Goal: Information Seeking & Learning: Find specific fact

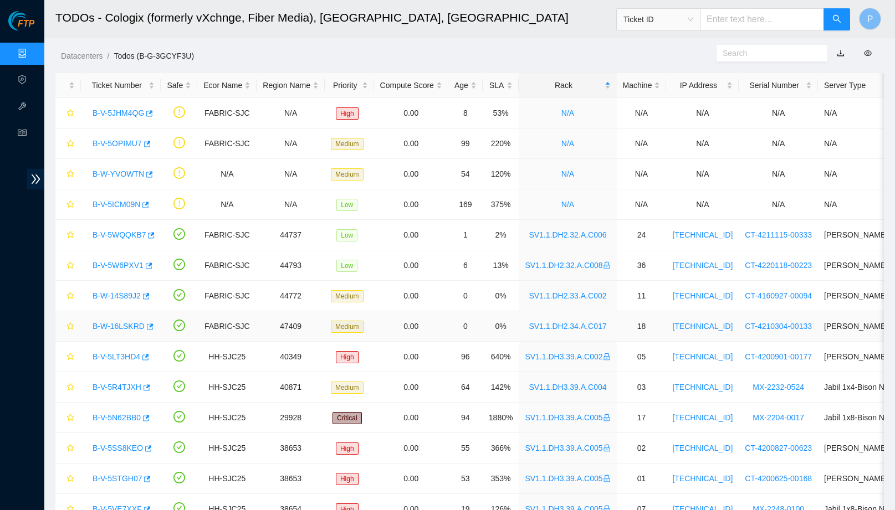
scroll to position [112, 0]
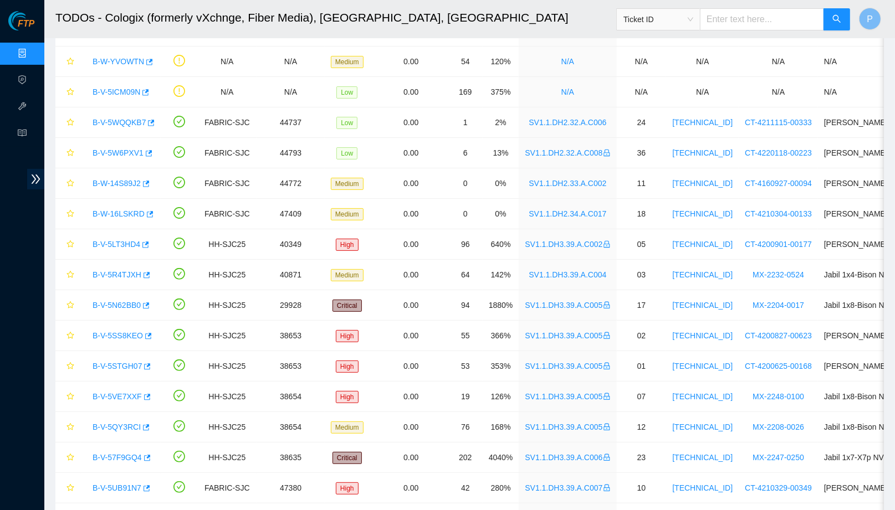
click at [720, 21] on input "text" at bounding box center [762, 19] width 124 height 22
paste input "B-W-16LSKRD"
type input "B-W-16LSKRD"
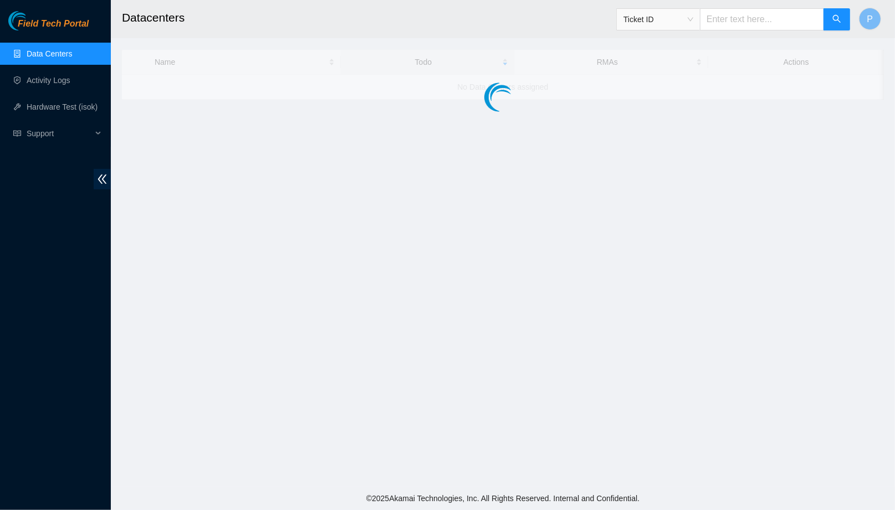
click at [758, 18] on input "text" at bounding box center [762, 19] width 124 height 22
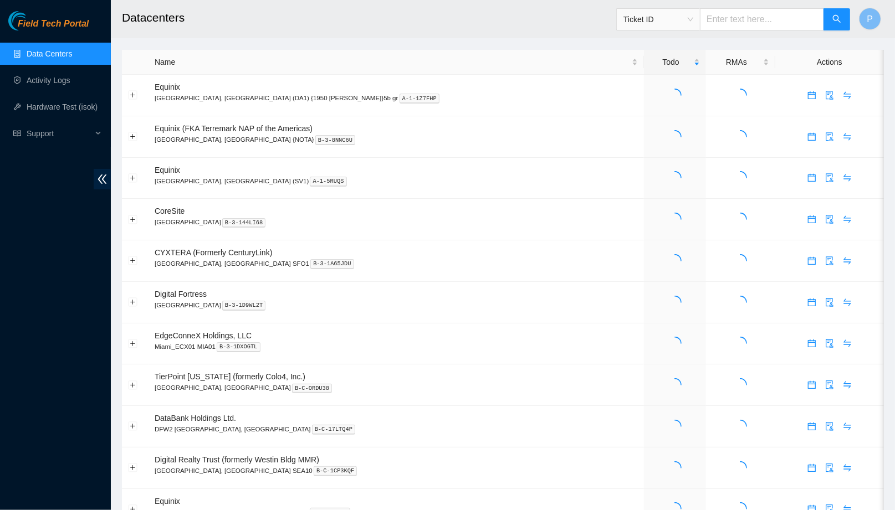
paste input "B-W-16LSKRD"
type input "B-W-16LSKRD"
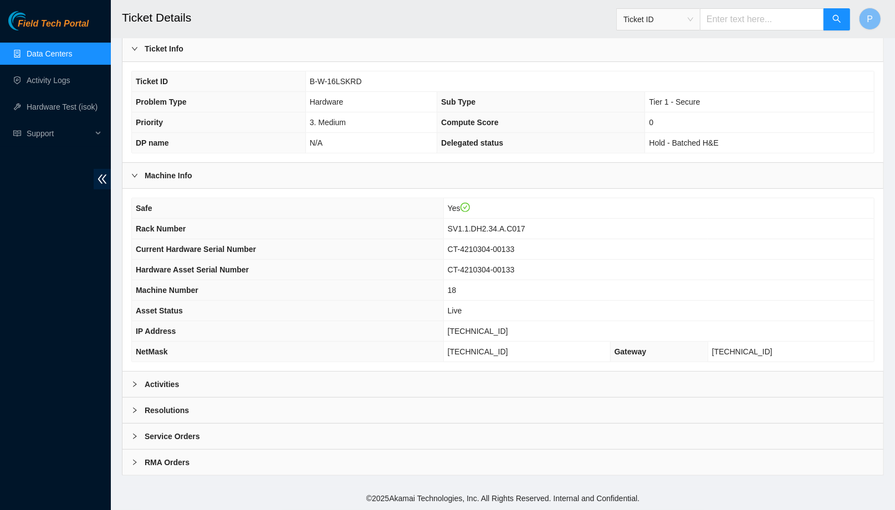
scroll to position [218, 0]
click at [378, 386] on div "Activities" at bounding box center [502, 384] width 761 height 25
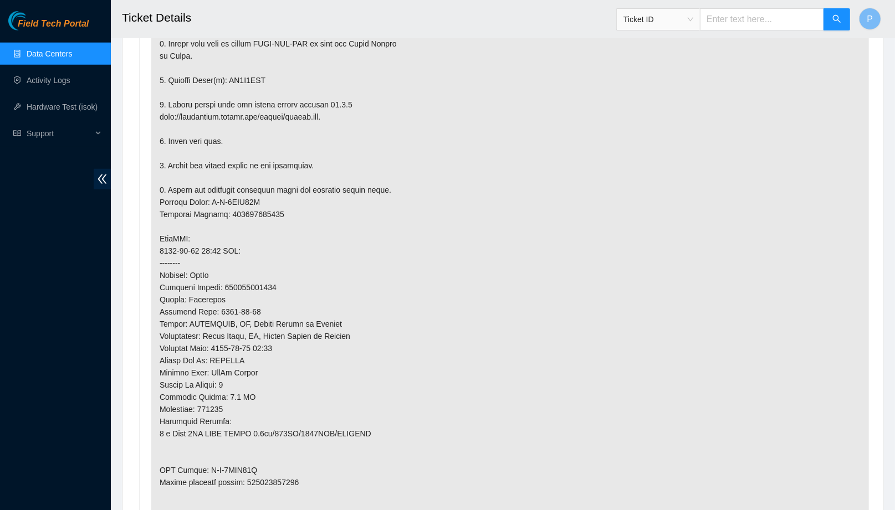
scroll to position [694, 0]
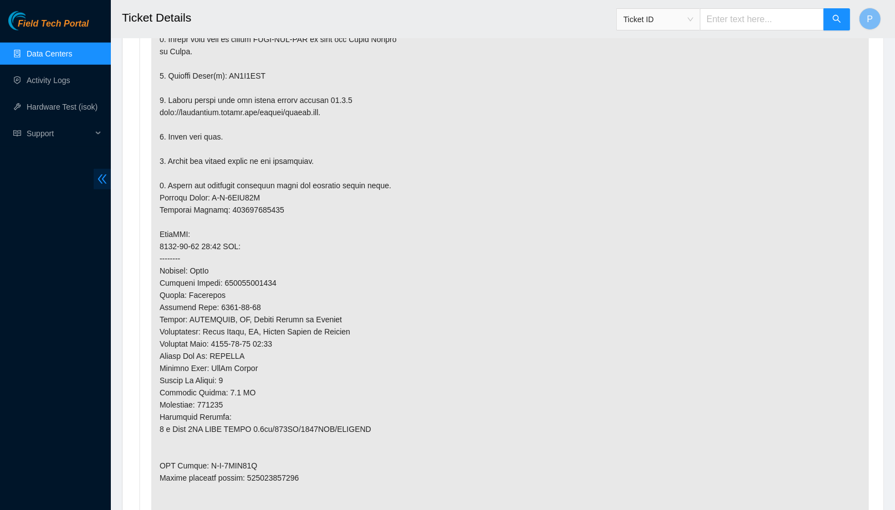
click at [106, 185] on span "double-left" at bounding box center [102, 179] width 17 height 20
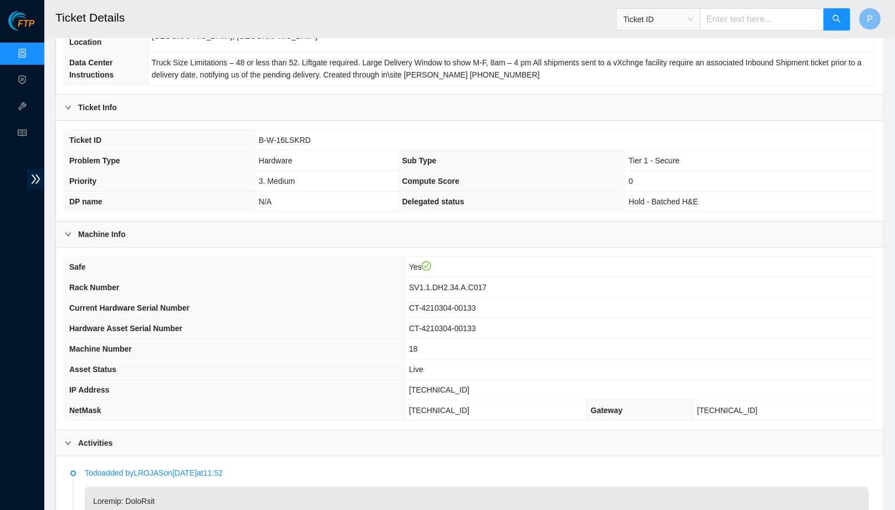
scroll to position [176, 0]
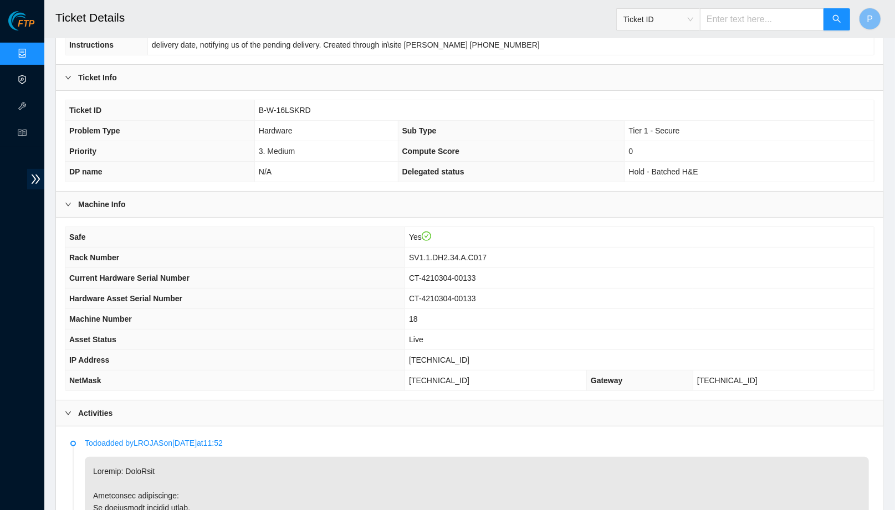
click at [32, 52] on link "Data Centers" at bounding box center [54, 53] width 45 height 9
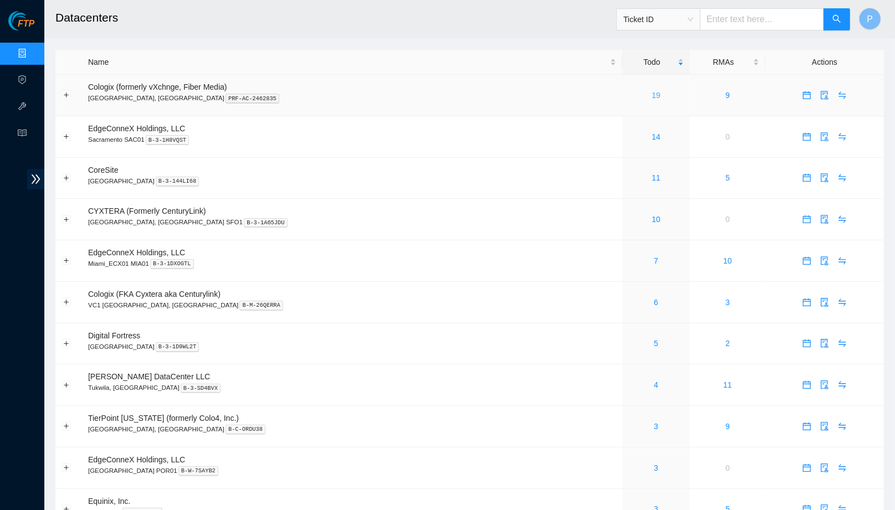
click at [651, 91] on link "19" at bounding box center [655, 95] width 9 height 9
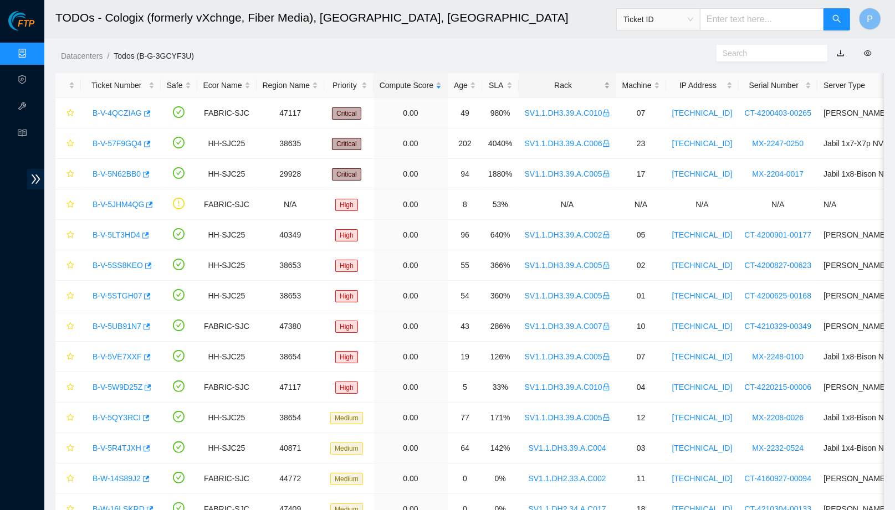
click at [560, 81] on div "Rack" at bounding box center [567, 85] width 85 height 12
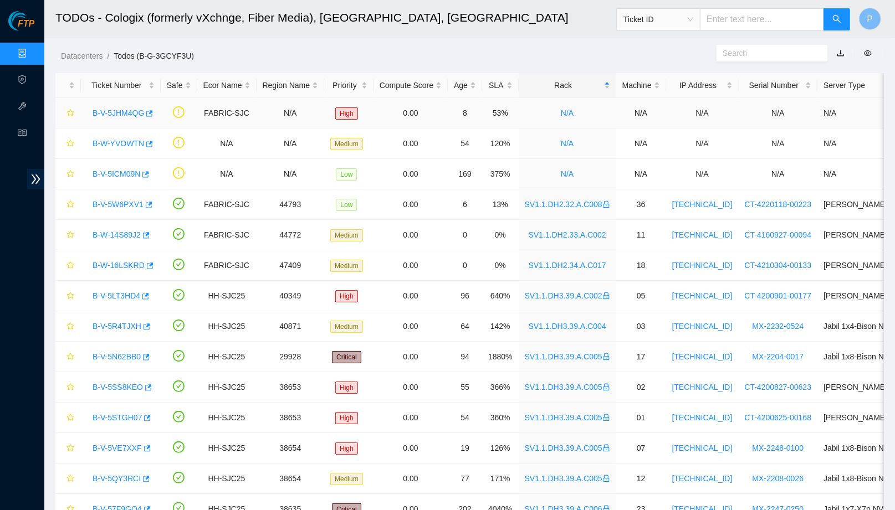
click at [127, 109] on link "B-V-5JHM4QG" at bounding box center [119, 113] width 52 height 9
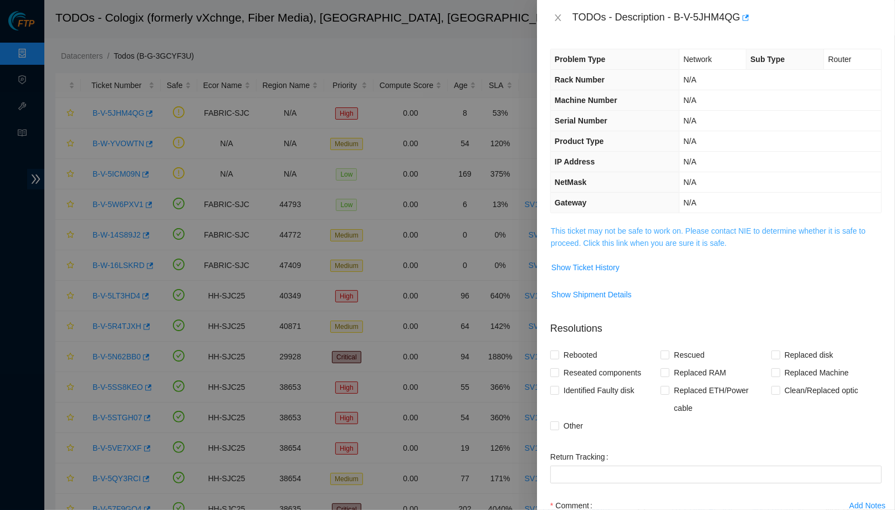
click at [569, 234] on link "This ticket may not be safe to work on. Please contact NIE to determine whether…" at bounding box center [708, 237] width 315 height 21
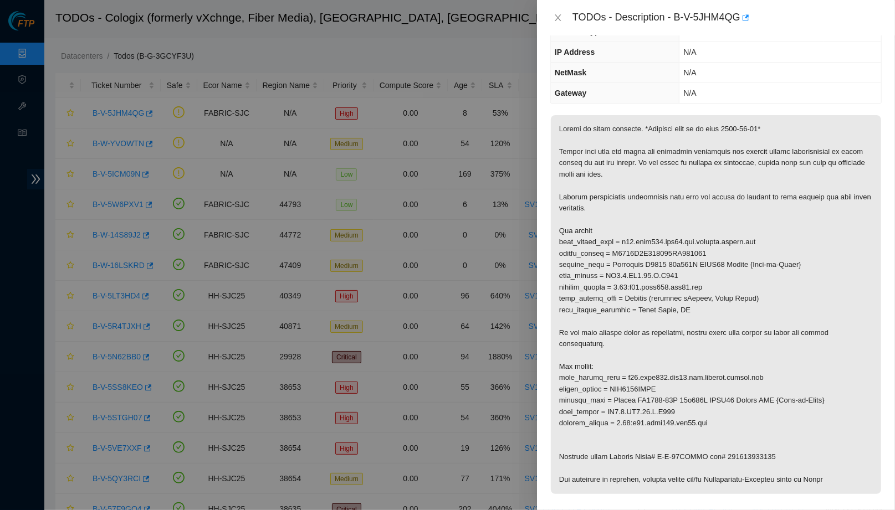
scroll to position [111, 0]
click at [557, 17] on icon "close" at bounding box center [557, 17] width 6 height 7
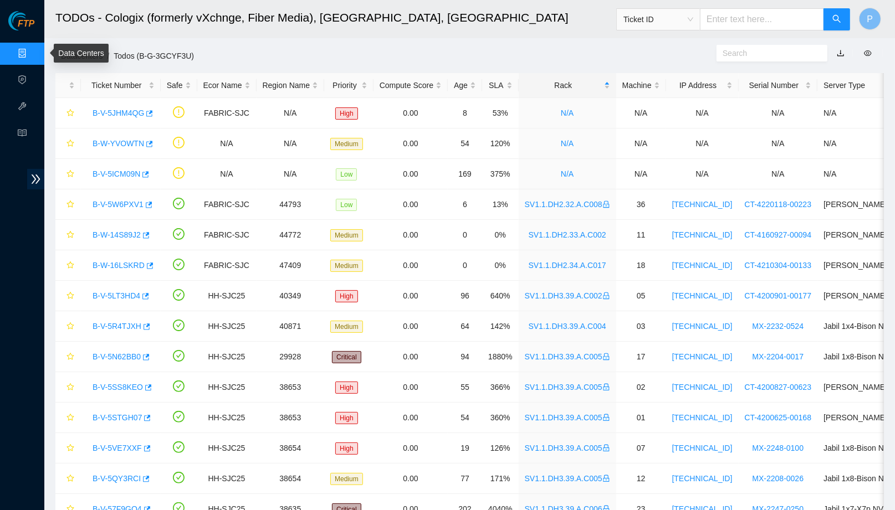
click at [32, 49] on link "Data Centers" at bounding box center [54, 53] width 45 height 9
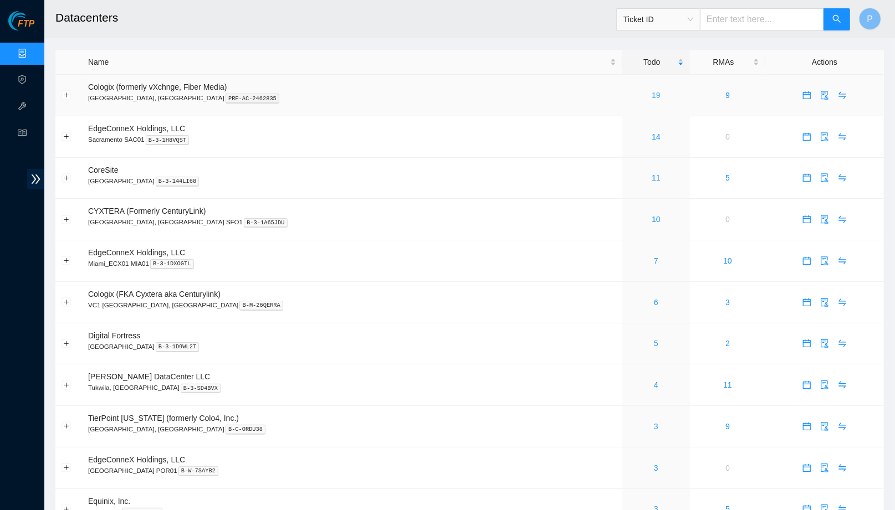
click at [651, 91] on link "19" at bounding box center [655, 95] width 9 height 9
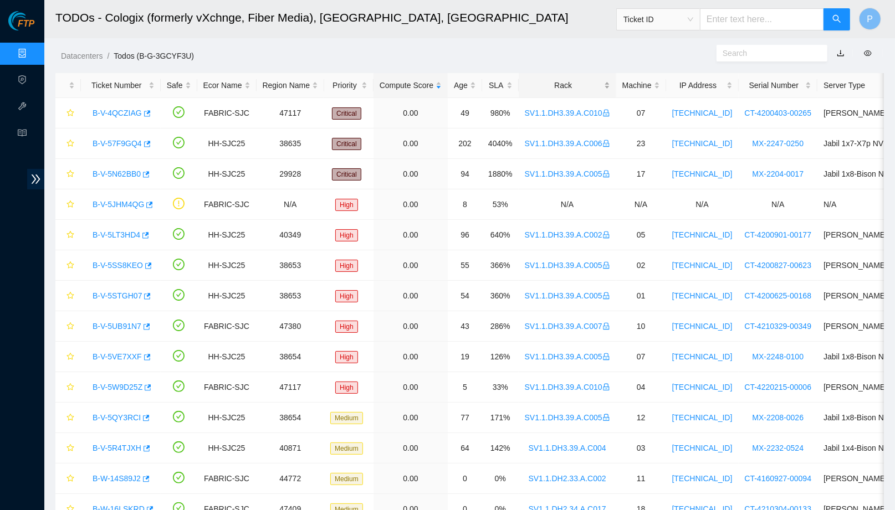
click at [575, 87] on div "Rack" at bounding box center [567, 85] width 85 height 12
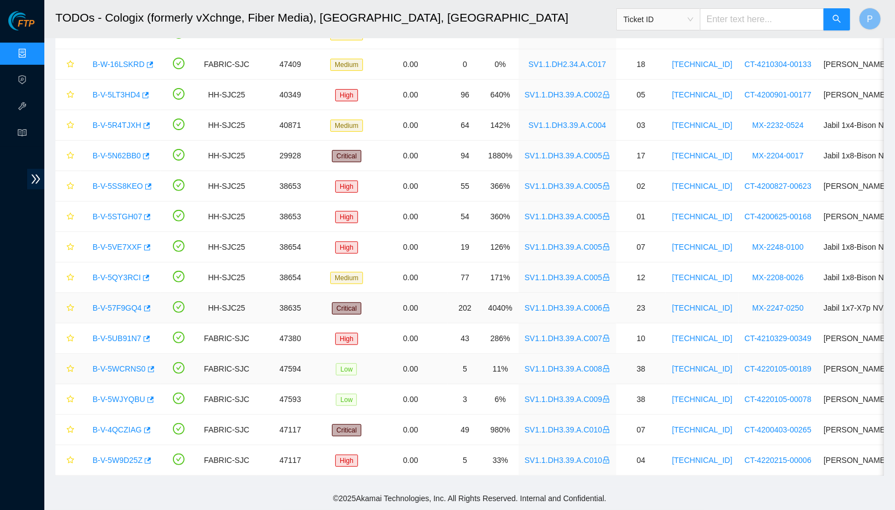
scroll to position [202, 0]
click at [126, 365] on link "B-V-5WCRNS0" at bounding box center [119, 368] width 53 height 9
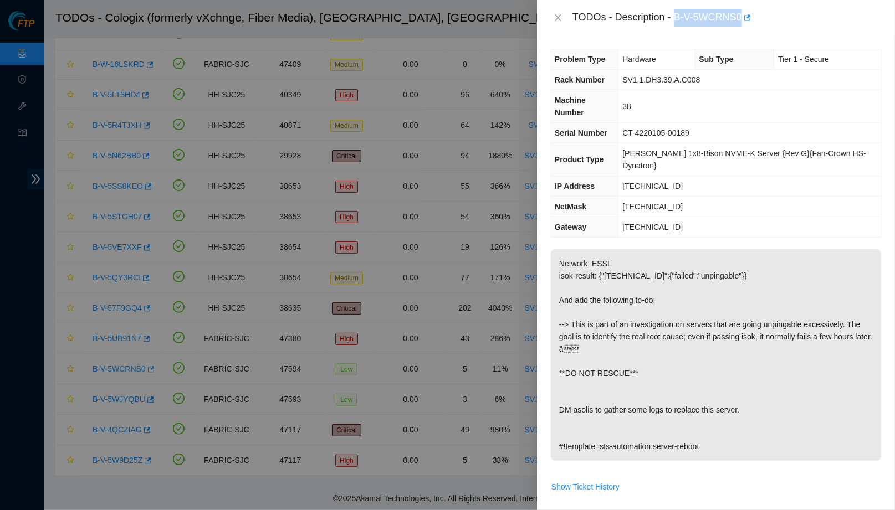
drag, startPoint x: 680, startPoint y: 13, endPoint x: 746, endPoint y: 12, distance: 65.9
click at [746, 12] on div "TODOs - Description - B-V-5WCRNS0" at bounding box center [726, 18] width 309 height 18
copy div "B-V-5WCRNS0"
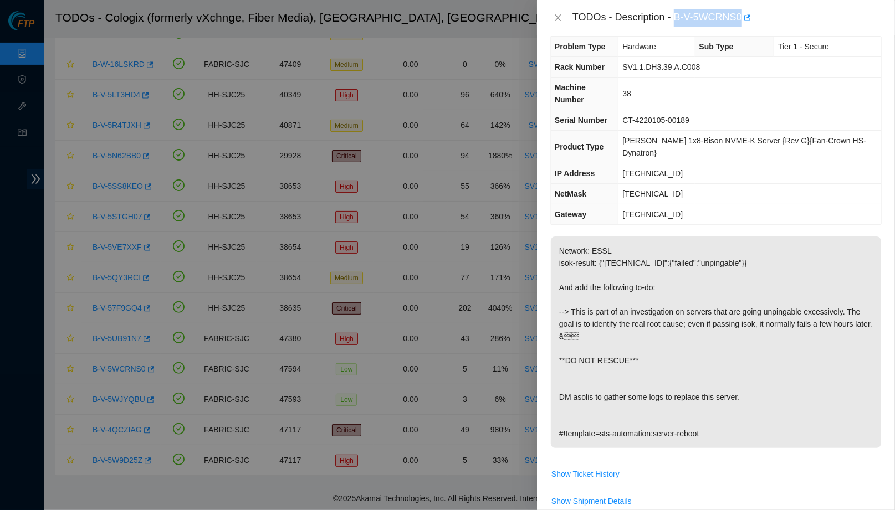
scroll to position [12, 0]
copy div "B-V-5WCRNS0"
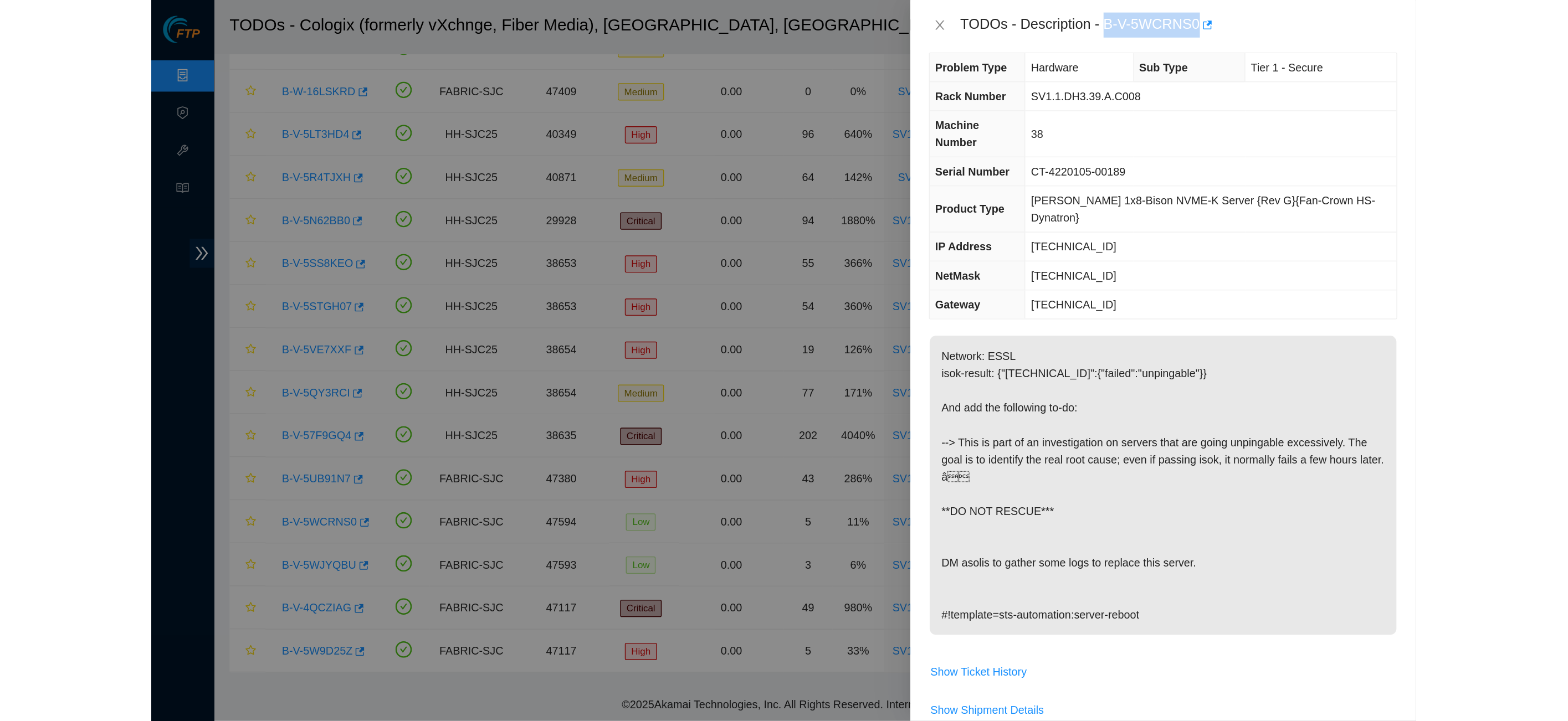
scroll to position [0, 0]
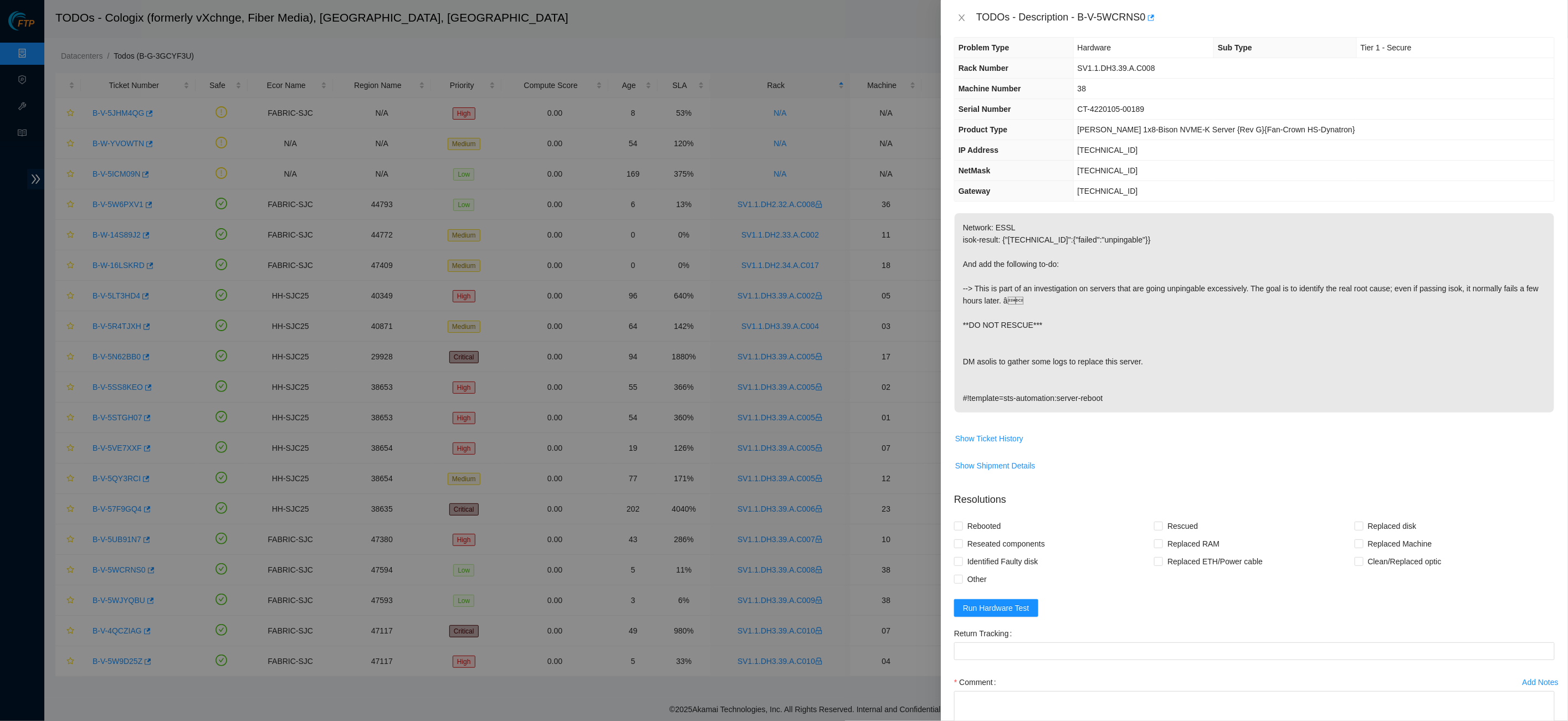
click at [894, 186] on th "Gateway" at bounding box center [1013, 191] width 119 height 20
drag, startPoint x: 1083, startPoint y: 14, endPoint x: 1151, endPoint y: 13, distance: 67.6
click at [894, 13] on div "TODOs - Description - B-V-5WCRNS0" at bounding box center [1265, 18] width 578 height 18
copy div "B-V-5WCRNS0"
drag, startPoint x: 1186, startPoint y: 70, endPoint x: 1090, endPoint y: 68, distance: 96.4
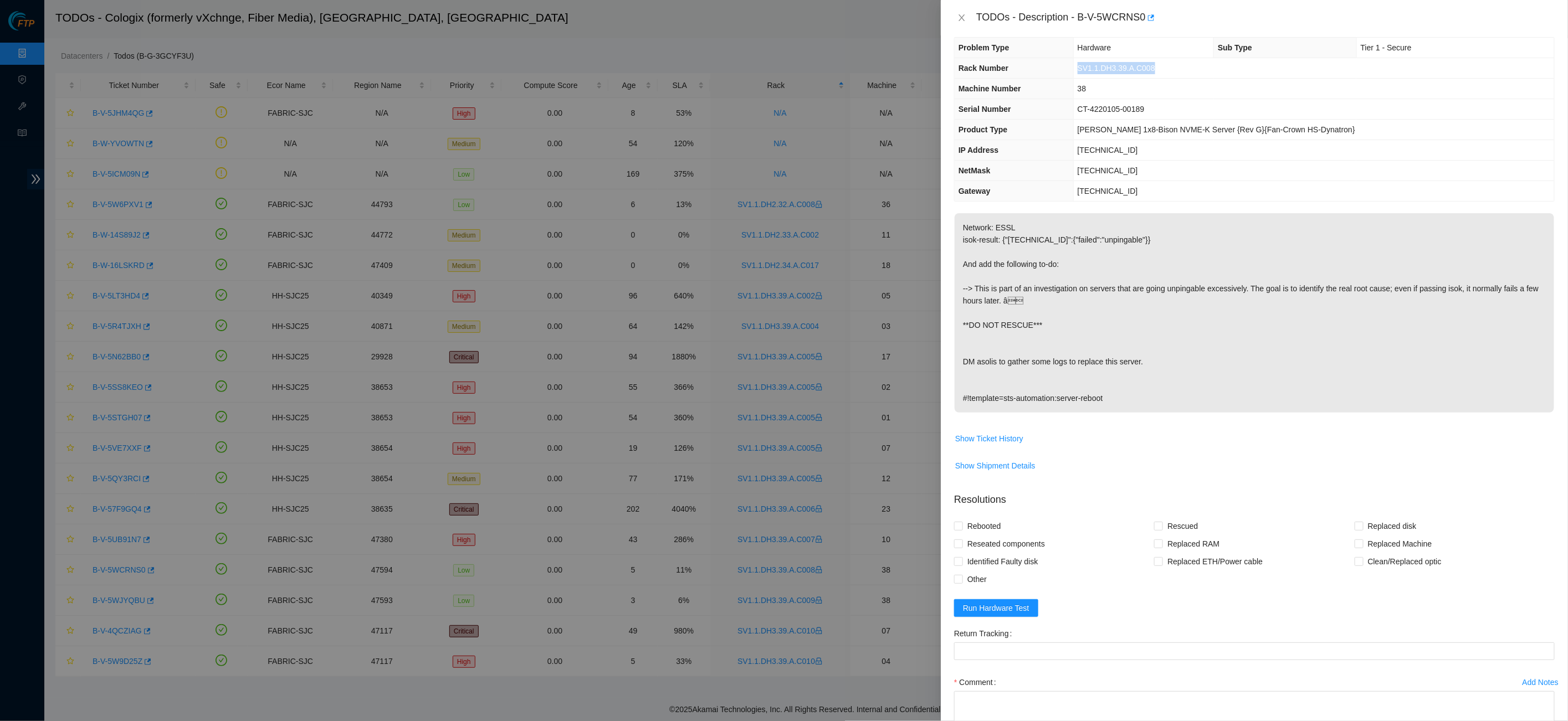
click at [894, 68] on td "SV1.1.DH3.39.A.C008" at bounding box center [1313, 68] width 481 height 20
copy span "SV1.1.DH3.39.A.C008"
click at [894, 371] on p "Network: ESSL isok-result: {"23.203.167.41":{"failed":"unpingable"}} And add th…" at bounding box center [1253, 312] width 599 height 199
drag, startPoint x: 958, startPoint y: 17, endPoint x: 998, endPoint y: 4, distance: 41.7
click at [894, 17] on icon "close" at bounding box center [961, 17] width 9 height 9
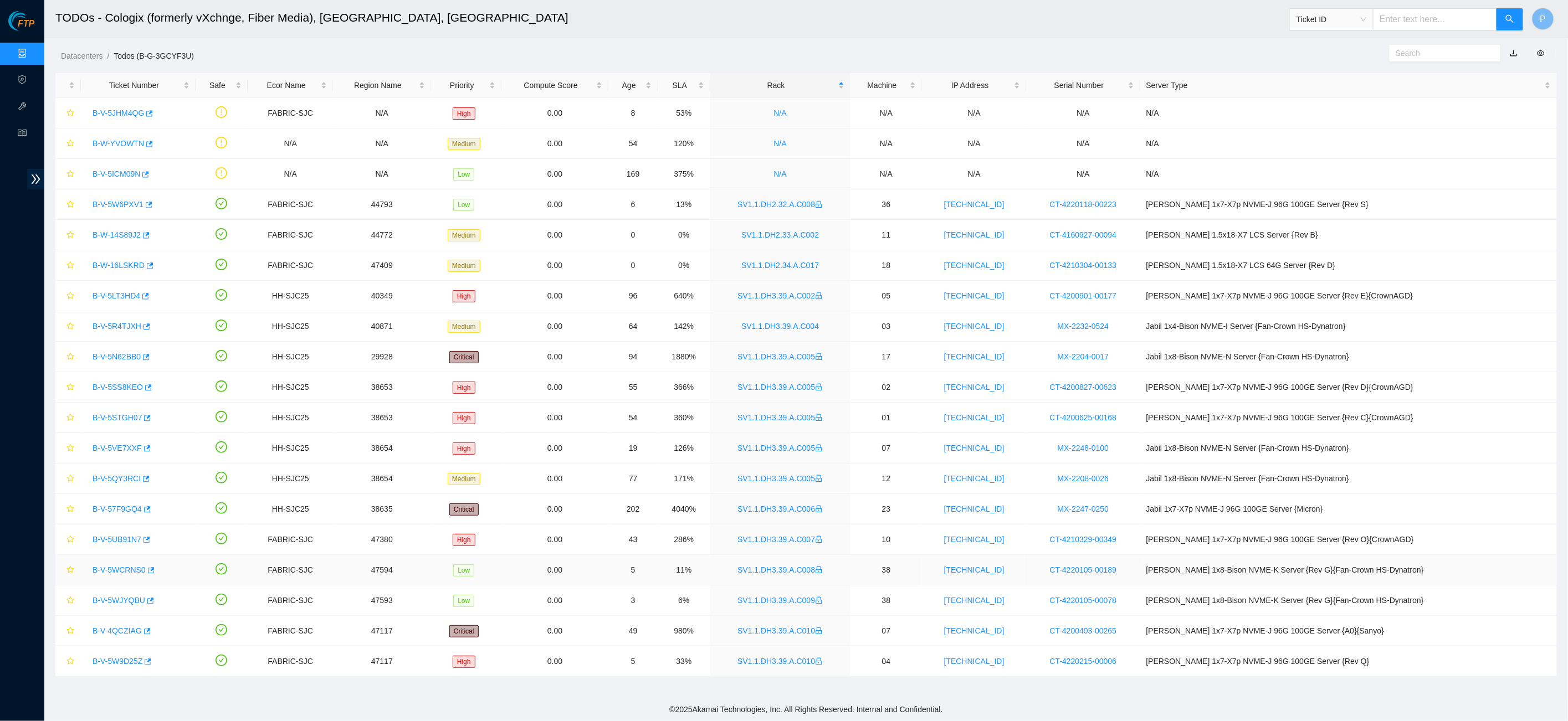
click at [119, 510] on link "B-V-5WCRNS0" at bounding box center [119, 570] width 53 height 9
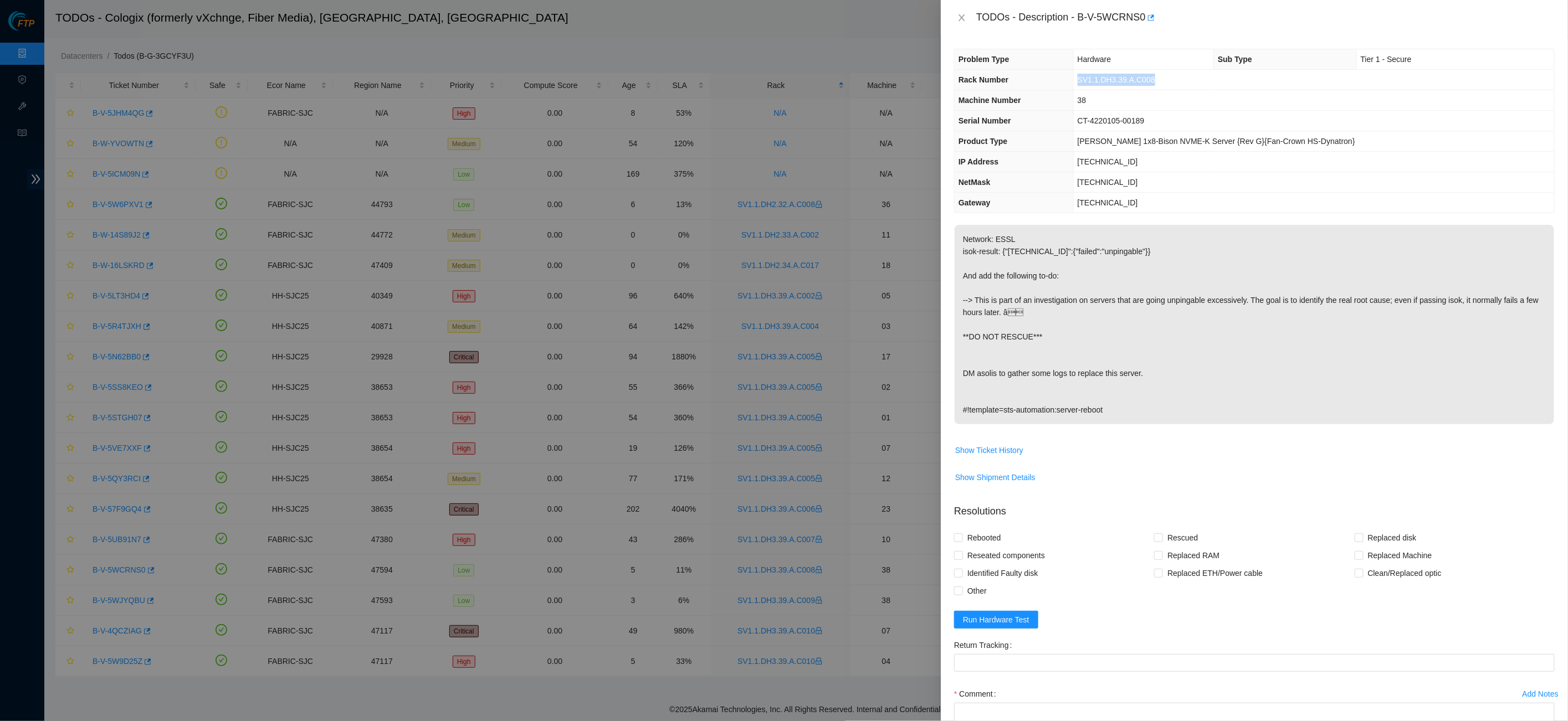
drag, startPoint x: 1190, startPoint y: 78, endPoint x: 1091, endPoint y: 76, distance: 98.6
click at [894, 76] on td "SV1.1.DH3.39.A.C008" at bounding box center [1313, 80] width 481 height 20
copy span "SV1.1.DH3.39.A.C008"
click at [894, 15] on button "Close" at bounding box center [962, 18] width 16 height 11
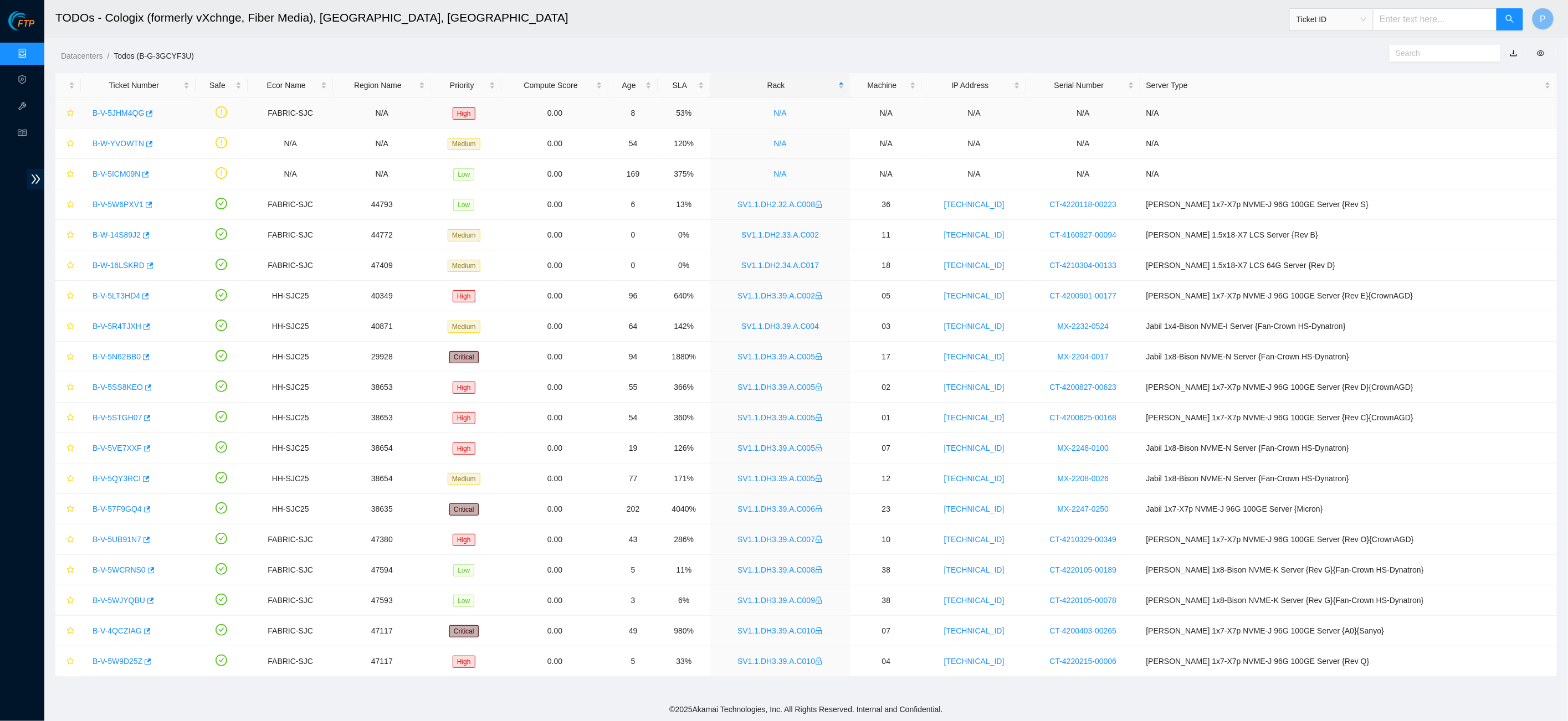
click at [130, 115] on link "B-V-5JHM4QG" at bounding box center [119, 113] width 52 height 9
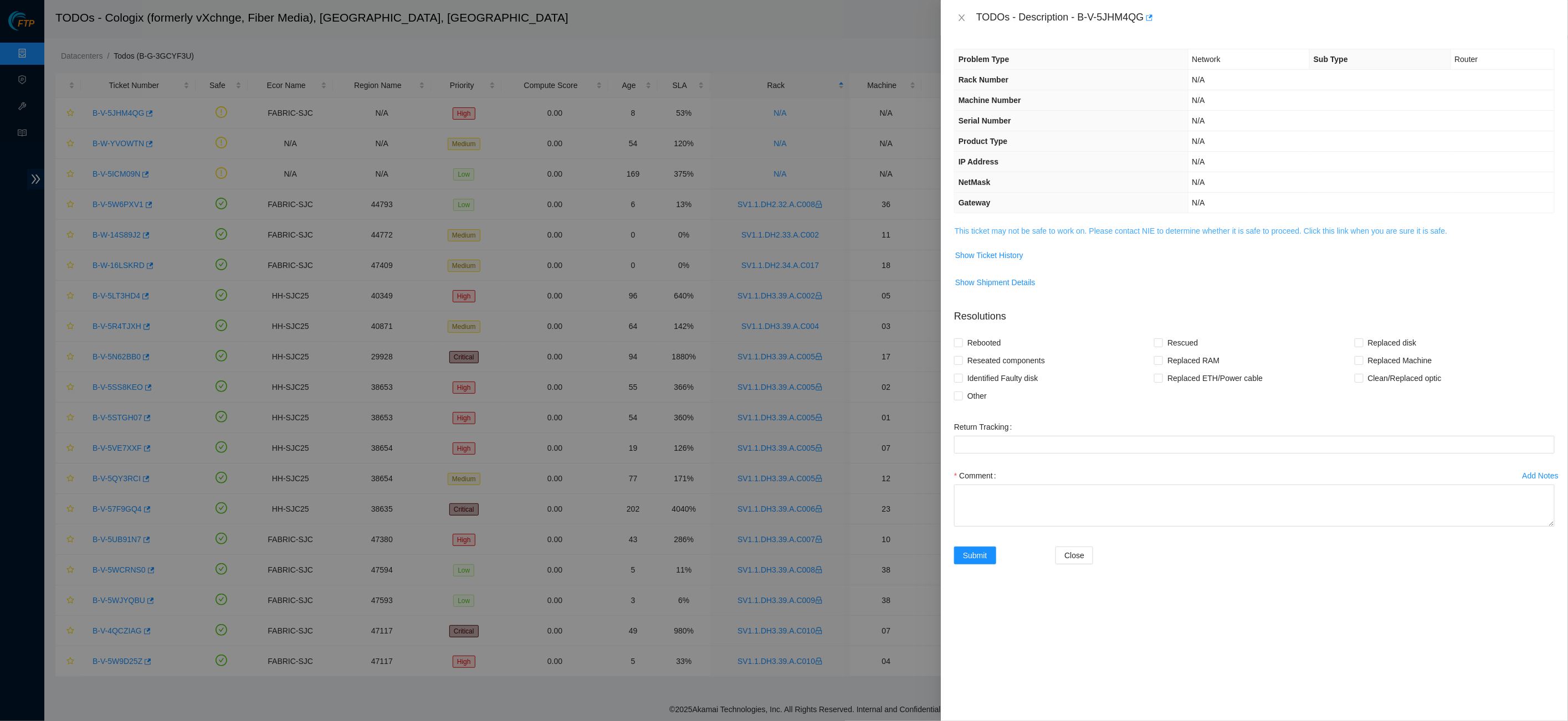
click at [894, 227] on link "This ticket may not be safe to work on. Please contact NIE to determine whether…" at bounding box center [1200, 231] width 492 height 9
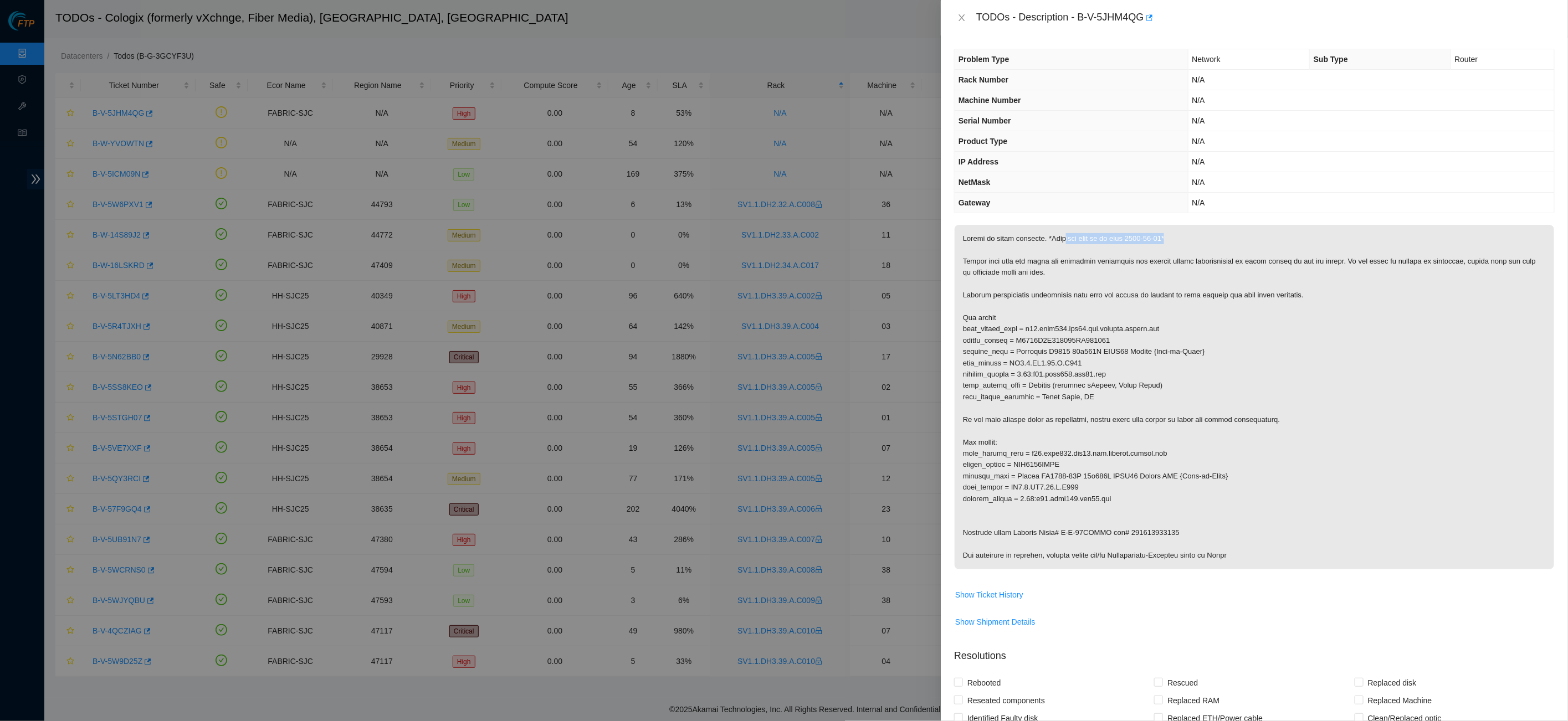
drag, startPoint x: 1070, startPoint y: 238, endPoint x: 1216, endPoint y: 235, distance: 146.3
click at [894, 235] on p at bounding box center [1253, 397] width 599 height 345
click at [894, 268] on p at bounding box center [1253, 397] width 599 height 345
click at [894, 10] on div "TODOs - Description - B-V-5JHM4QG" at bounding box center [1254, 18] width 600 height 18
click at [894, 13] on icon "close" at bounding box center [961, 17] width 9 height 9
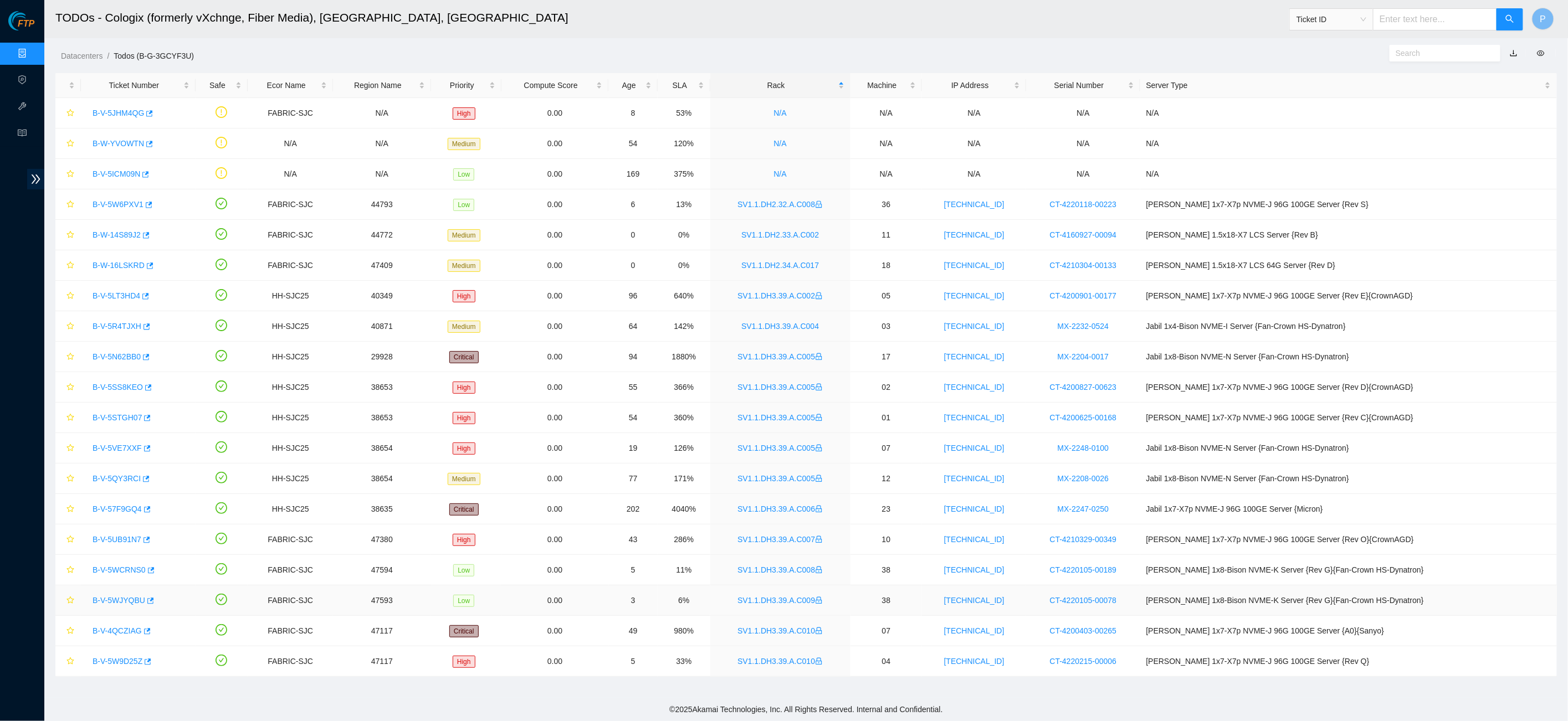
click at [799, 510] on link "SV1.1.DH3.39.A.C009" at bounding box center [779, 600] width 85 height 9
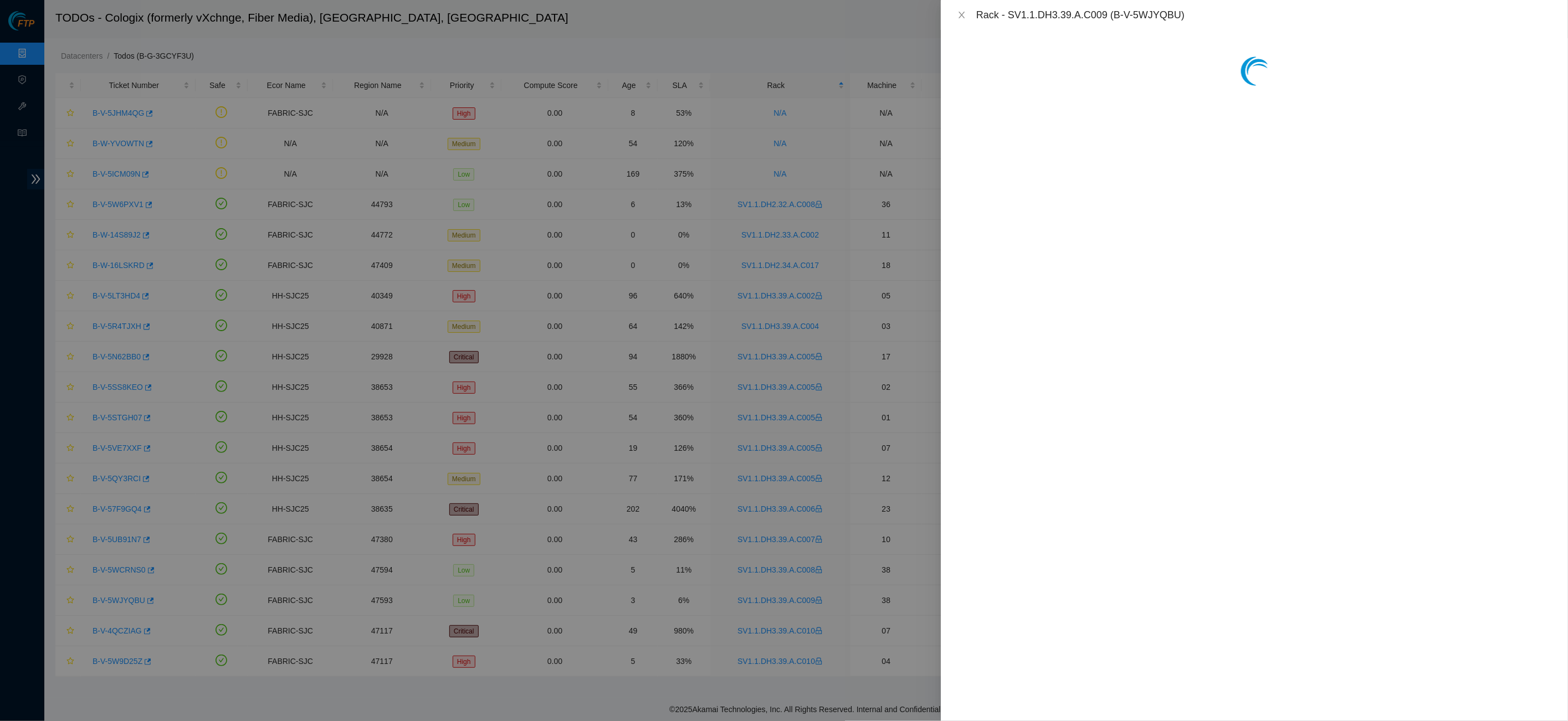
click at [894, 7] on div "Rack - SV1.1.DH3.39.A.C009 (B-V-5WJYQBU)" at bounding box center [1254, 15] width 627 height 30
click at [894, 12] on icon "close" at bounding box center [961, 15] width 6 height 7
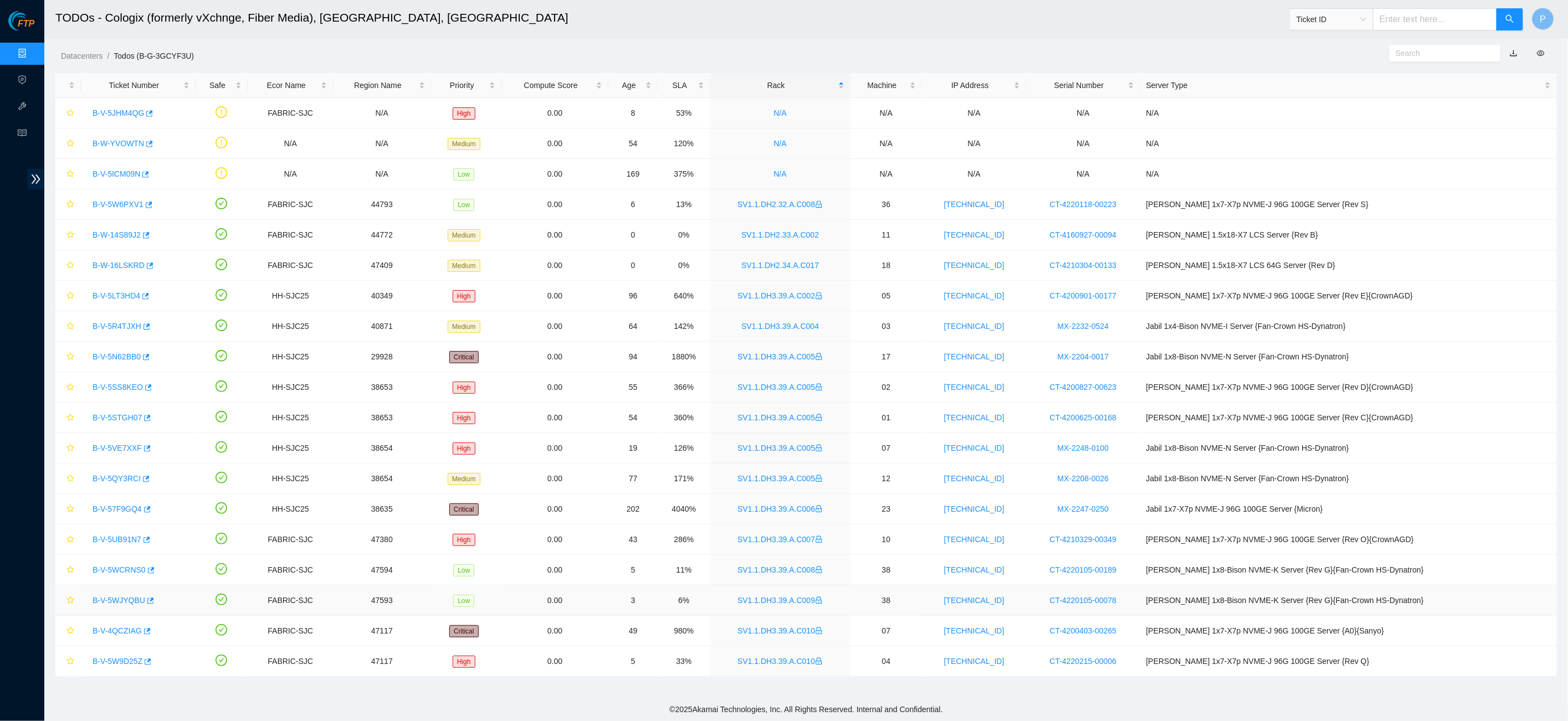
click at [130, 510] on link "B-V-5WJYQBU" at bounding box center [119, 600] width 53 height 9
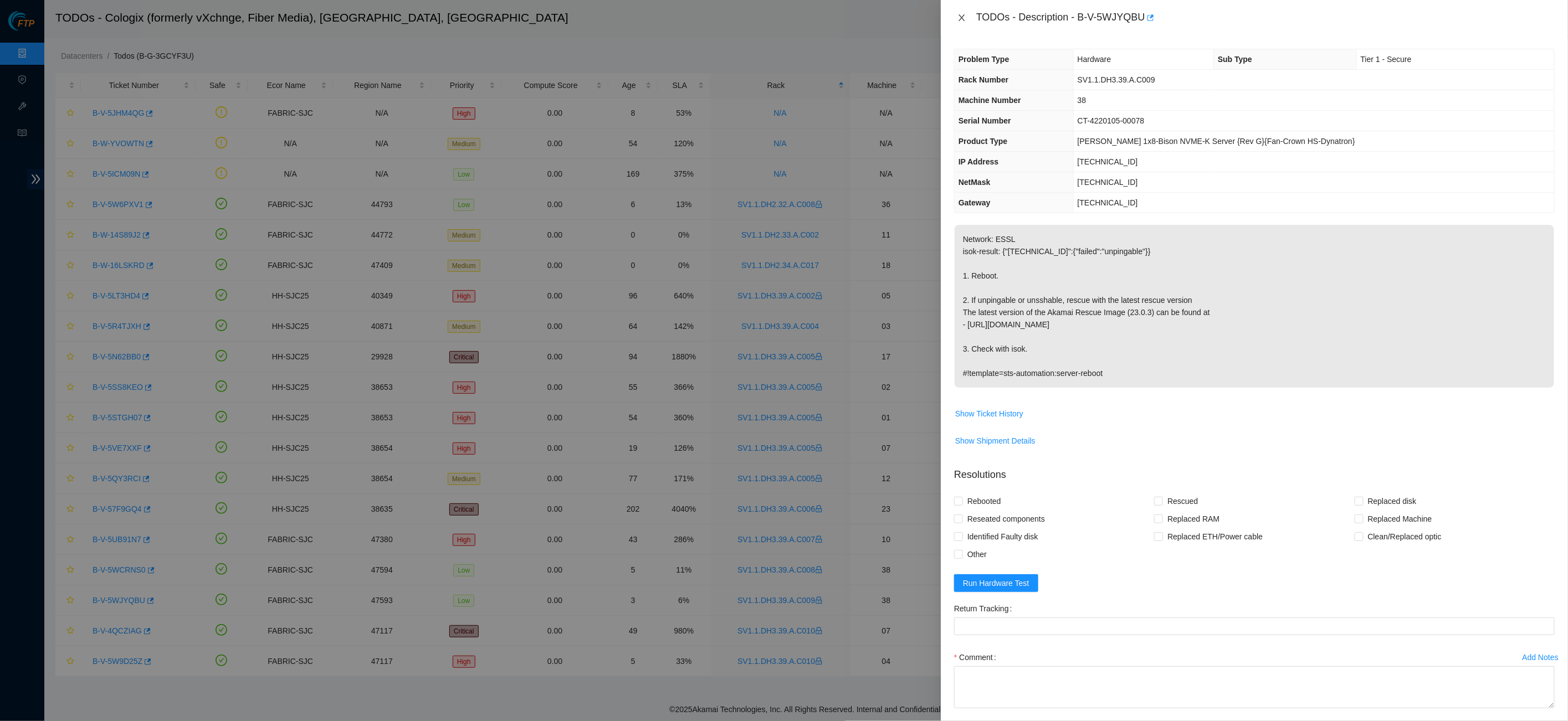
click at [894, 19] on icon "close" at bounding box center [961, 17] width 9 height 9
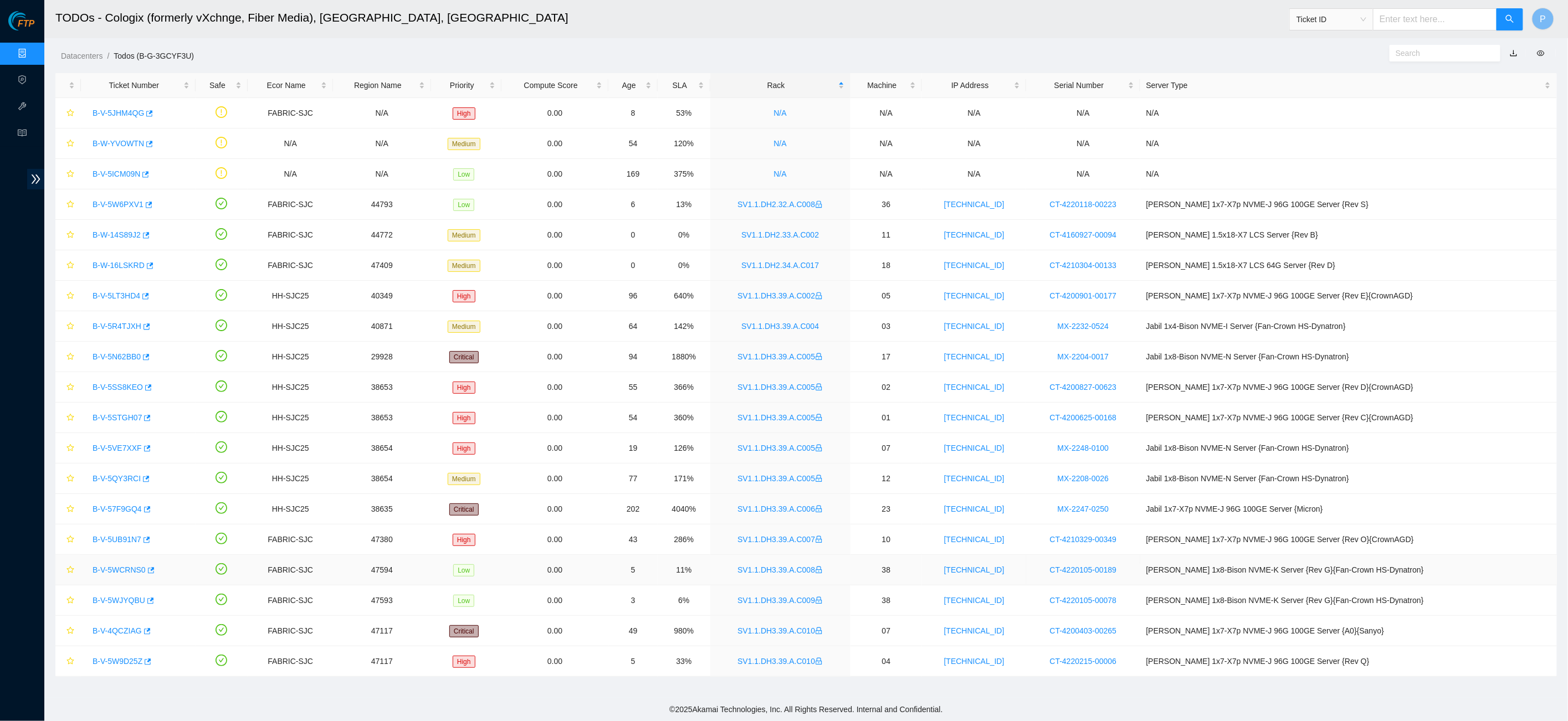
click at [817, 510] on link "SV1.1.DH3.39.A.C008" at bounding box center [779, 570] width 85 height 9
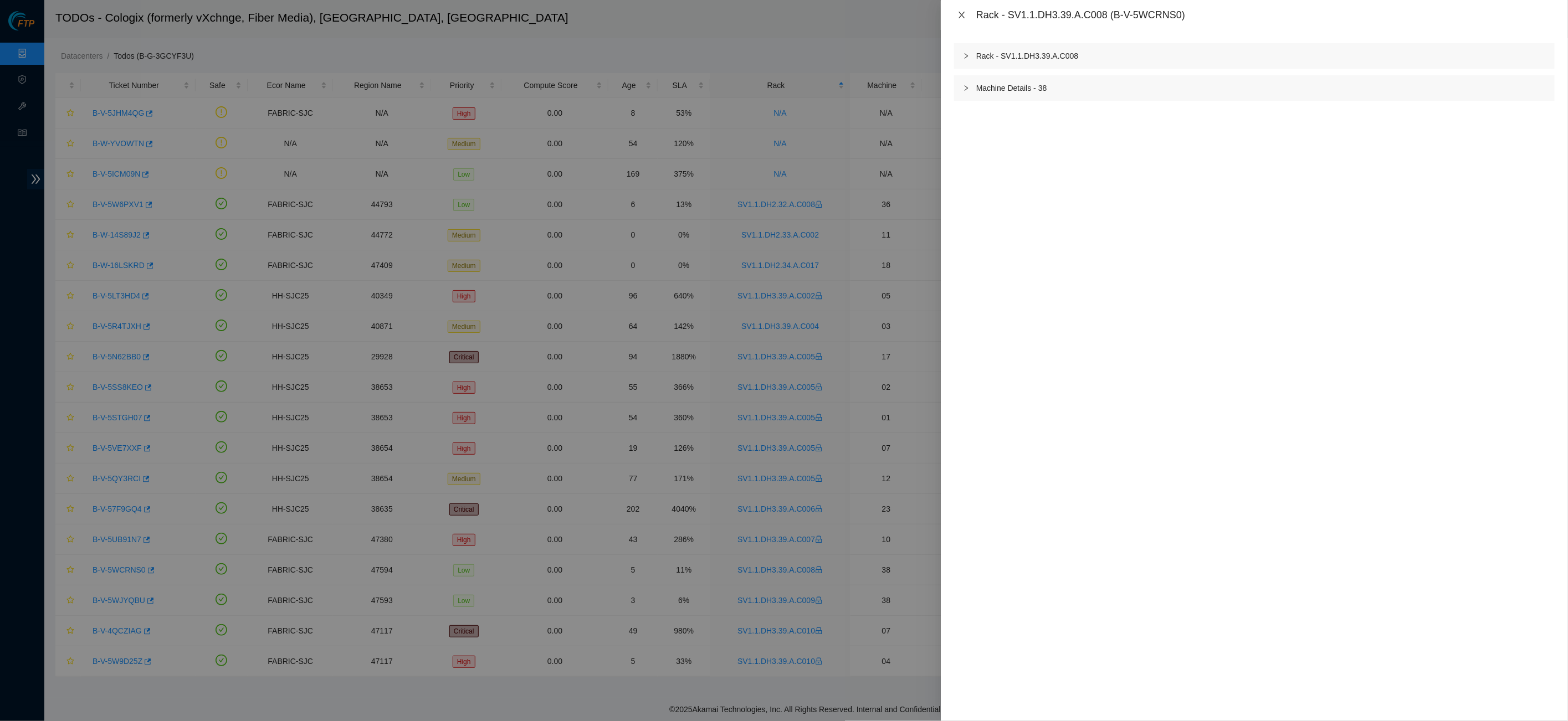
click at [894, 17] on icon "close" at bounding box center [961, 15] width 9 height 9
